Goal: Task Accomplishment & Management: Manage account settings

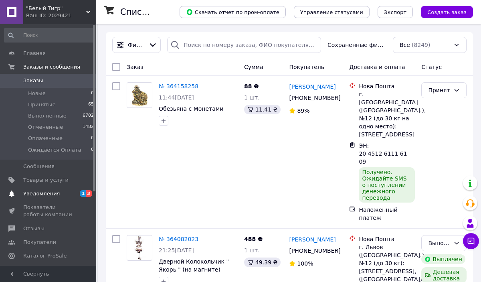
click at [64, 196] on span "Уведомления" at bounding box center [48, 193] width 51 height 7
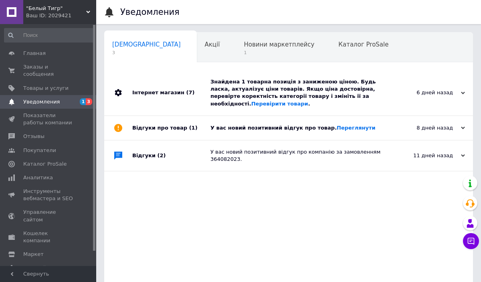
scroll to position [0, 4]
click at [352, 129] on link "Переглянути" at bounding box center [356, 128] width 39 height 6
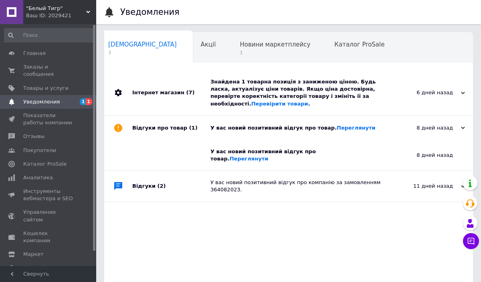
click at [396, 99] on div "[DATE] [DATE]" at bounding box center [429, 92] width 88 height 45
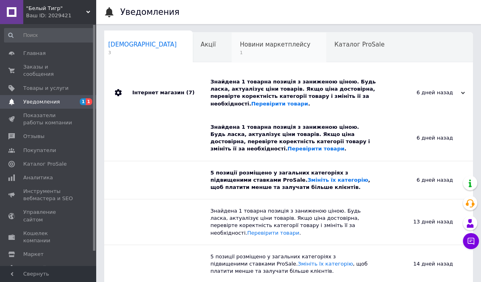
click at [232, 48] on div "Новини маркетплейсу 1" at bounding box center [279, 47] width 95 height 30
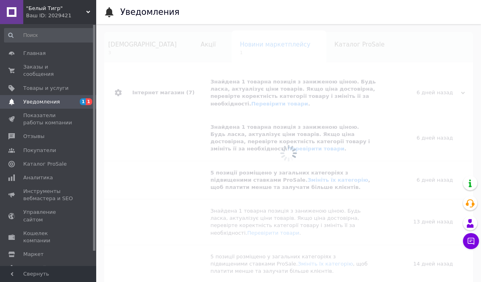
scroll to position [0, 38]
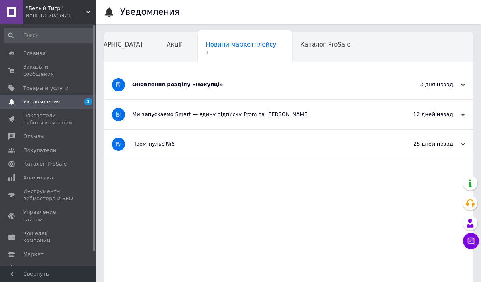
click at [158, 83] on div "Оновлення розділу «Покупці»" at bounding box center [258, 84] width 253 height 7
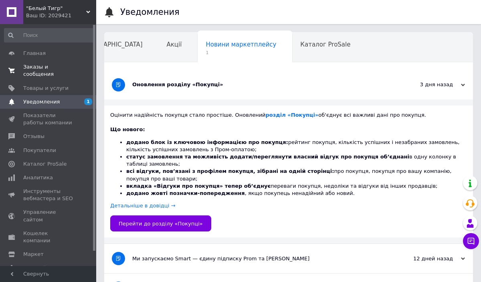
click at [55, 67] on span "Заказы и сообщения" at bounding box center [48, 70] width 51 height 14
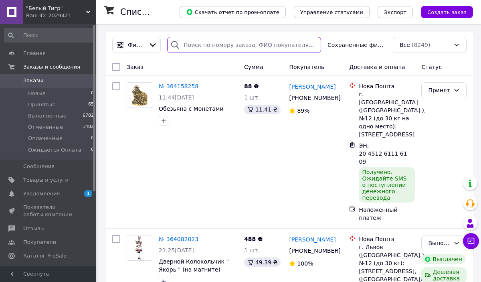
click at [196, 46] on input "search" at bounding box center [244, 45] width 154 height 16
type input "k"
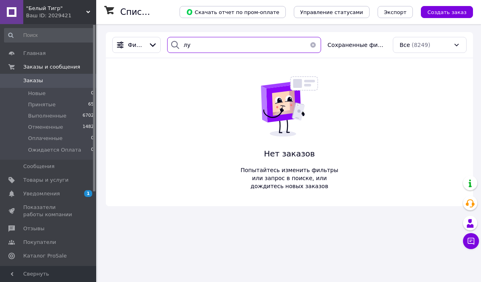
type input "л"
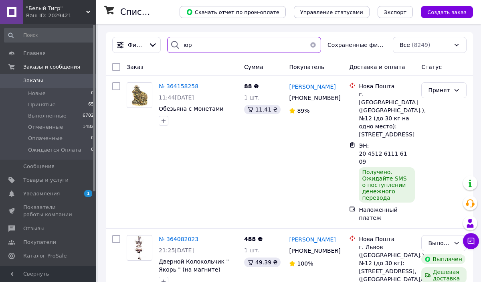
type input "[PERSON_NAME]"
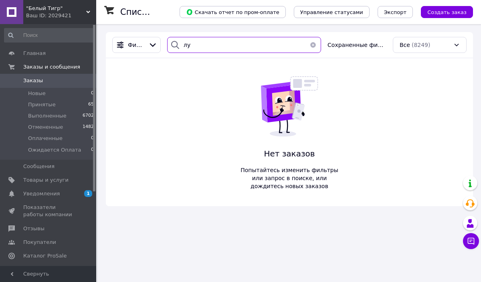
type input "л"
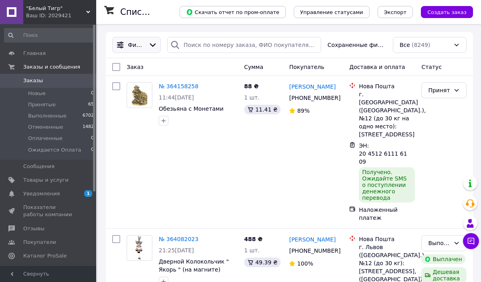
click at [145, 48] on span "Фильтры" at bounding box center [136, 45] width 17 height 8
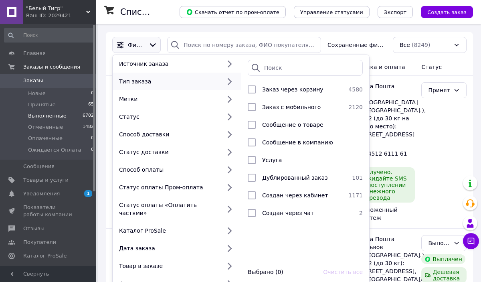
click at [34, 117] on span "Выполненные" at bounding box center [47, 115] width 38 height 7
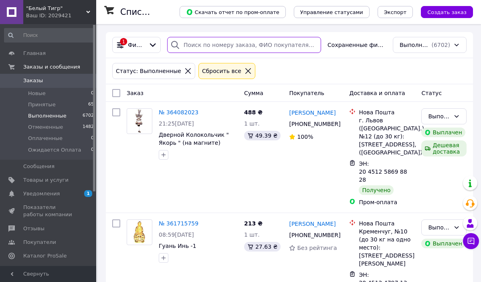
click at [226, 45] on input "search" at bounding box center [244, 45] width 154 height 16
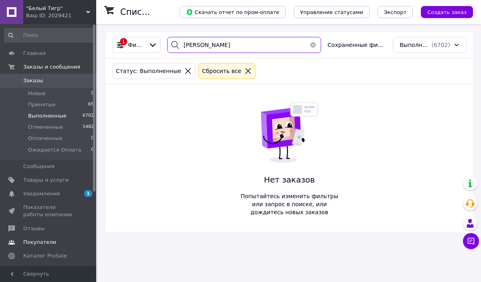
type input "[PERSON_NAME]"
click at [50, 243] on span "Покупатели" at bounding box center [39, 242] width 33 height 7
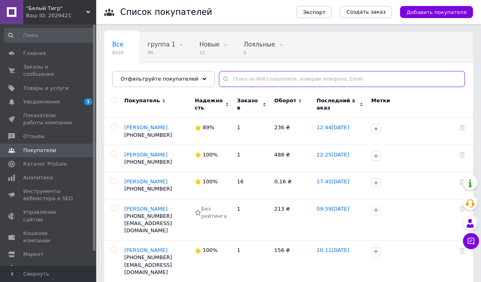
click at [267, 75] on input "text" at bounding box center [342, 79] width 246 height 16
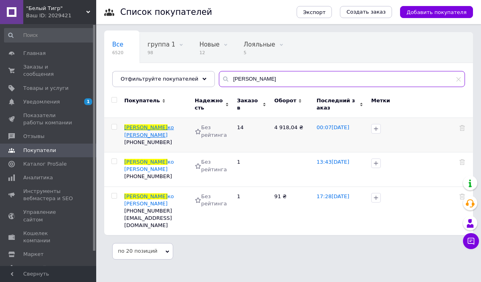
type input "[PERSON_NAME]"
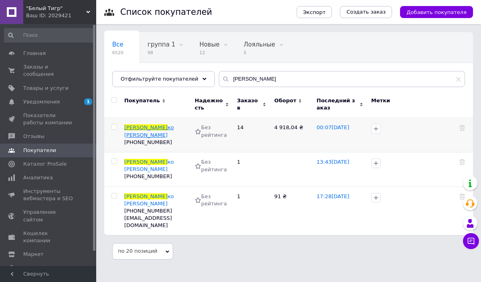
click at [155, 127] on span "ко [PERSON_NAME]" at bounding box center [149, 130] width 50 height 13
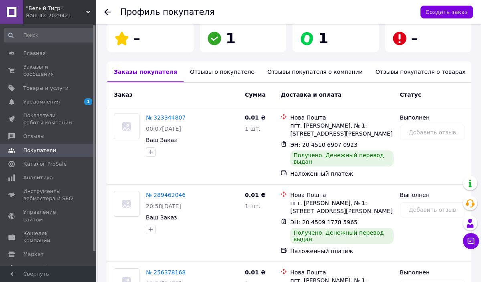
scroll to position [158, 0]
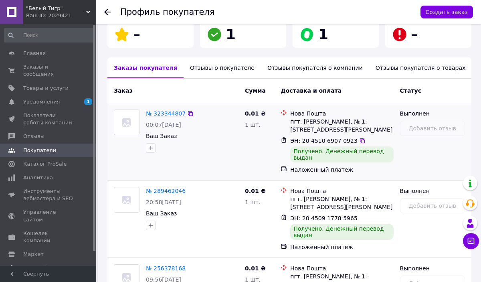
click at [162, 110] on link "№ 323344807" at bounding box center [166, 113] width 40 height 6
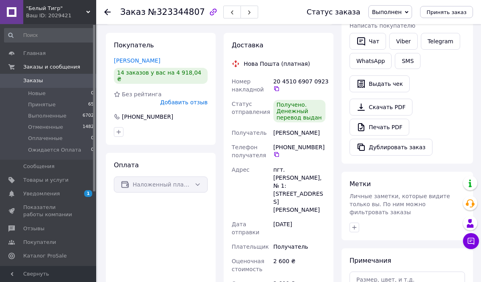
scroll to position [118, 0]
click at [379, 148] on button "Дублировать заказ" at bounding box center [391, 146] width 83 height 17
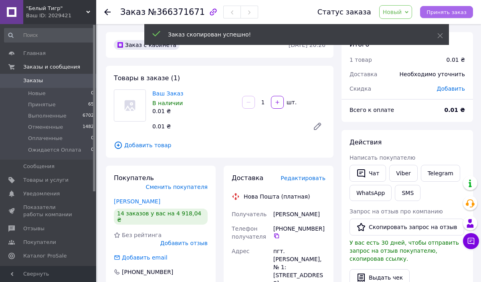
click at [459, 13] on span "Принять заказ" at bounding box center [447, 12] width 40 height 6
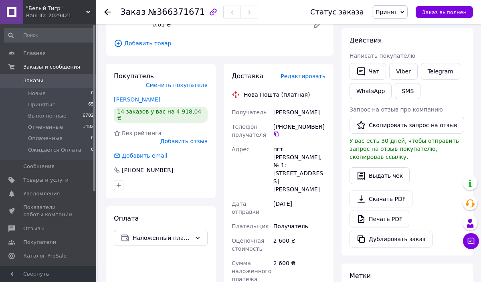
scroll to position [101, 0]
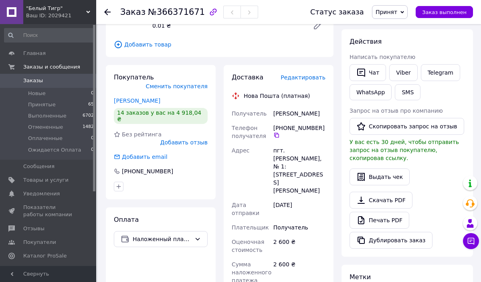
click at [314, 77] on span "Редактировать" at bounding box center [303, 77] width 45 height 6
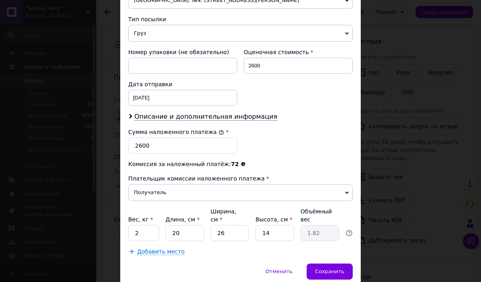
scroll to position [305, 0]
click at [181, 98] on div "23.12.2024 < 2024 > < Декабрь > Пн Вт Ср Чт Пт Сб Вс 25 26 27 28 29 30 1 2 3 4 …" at bounding box center [182, 97] width 109 height 16
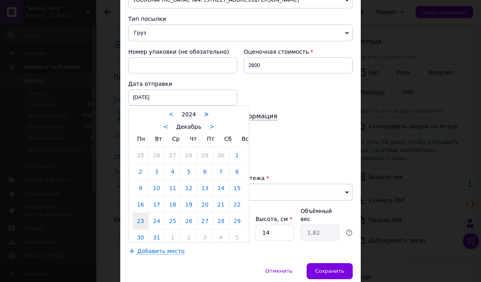
click at [204, 115] on link ">" at bounding box center [206, 114] width 5 height 7
click at [167, 128] on link "<" at bounding box center [165, 126] width 5 height 7
click at [167, 128] on link "<" at bounding box center [167, 126] width 5 height 7
click at [231, 172] on link "12" at bounding box center [237, 172] width 16 height 16
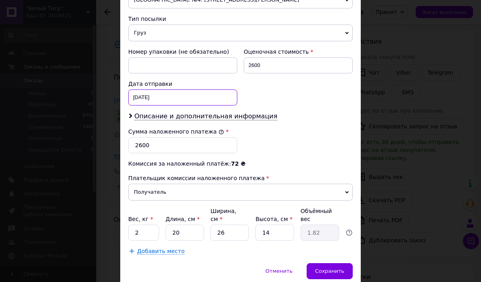
click at [199, 99] on div "12.10.2025 < 2025 > < Октябрь > Пн Вт Ср Чт Пт Сб Вс 29 30 1 2 3 4 5 6 7 8 9 10…" at bounding box center [182, 97] width 109 height 16
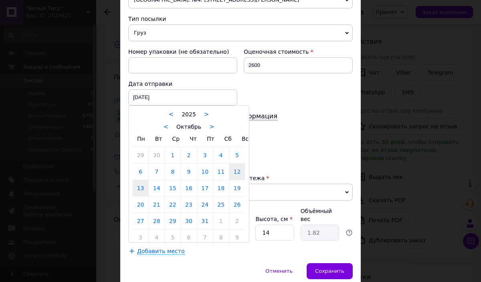
click at [142, 194] on link "13" at bounding box center [141, 188] width 16 height 16
type input "13.10.2025"
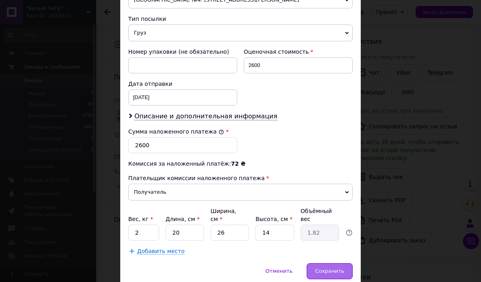
click at [319, 267] on div "Сохранить" at bounding box center [330, 271] width 46 height 16
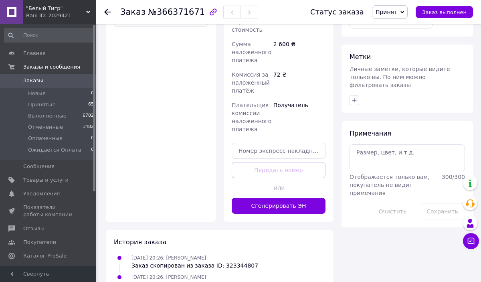
scroll to position [339, 0]
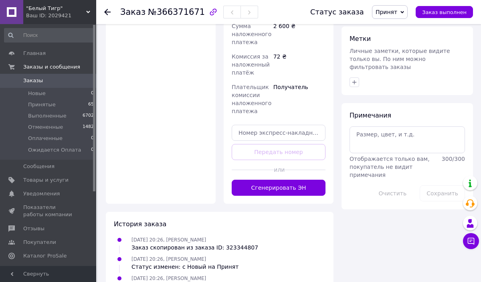
click at [328, 271] on div "История заказа 12.10.2025 20:26, Ирина Евтодий Заказ скопирован из заказа ID: 3…" at bounding box center [220, 259] width 228 height 94
click at [299, 180] on button "Сгенерировать ЭН" at bounding box center [279, 188] width 94 height 16
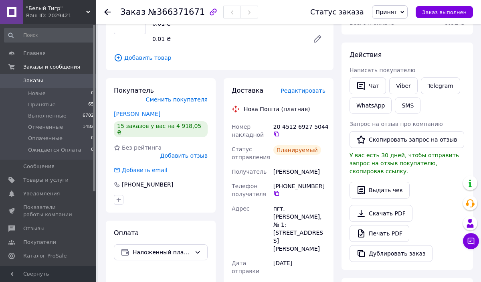
scroll to position [86, 0]
